Goal: Task Accomplishment & Management: Complete application form

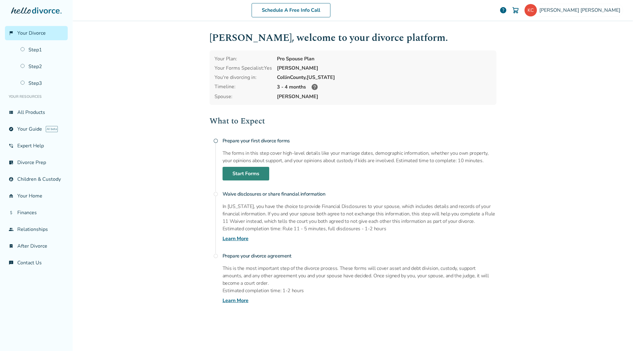
click at [247, 174] on link "Start Forms" at bounding box center [246, 174] width 47 height 14
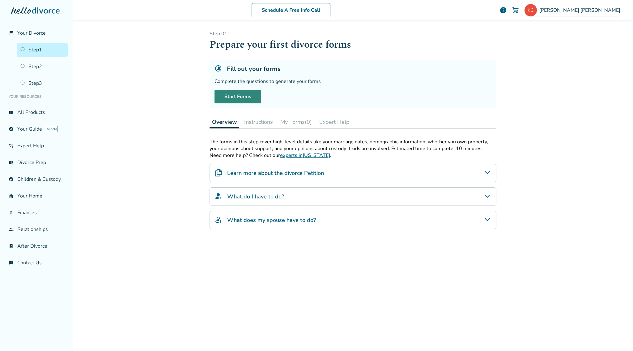
click at [238, 96] on link "Start Forms" at bounding box center [238, 97] width 47 height 14
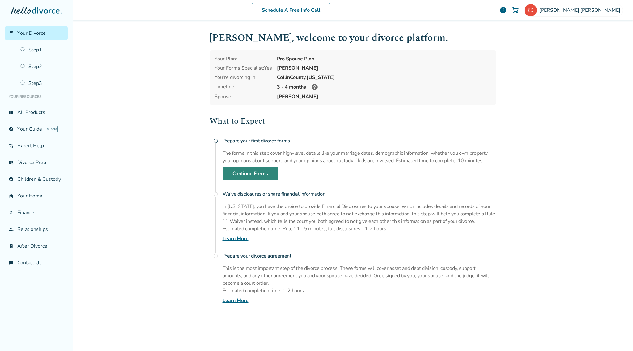
click at [246, 171] on link "Continue Forms" at bounding box center [250, 174] width 55 height 14
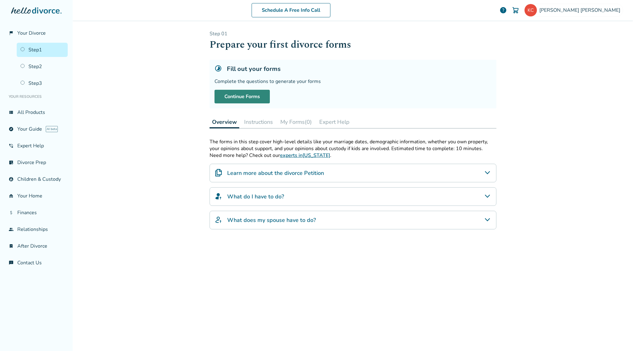
click at [247, 96] on link "Continue Forms" at bounding box center [242, 97] width 55 height 14
